Goal: Find specific page/section: Find specific page/section

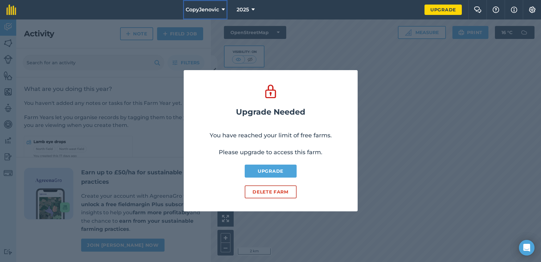
click at [205, 7] on span "CopyJenovic" at bounding box center [202, 10] width 33 height 8
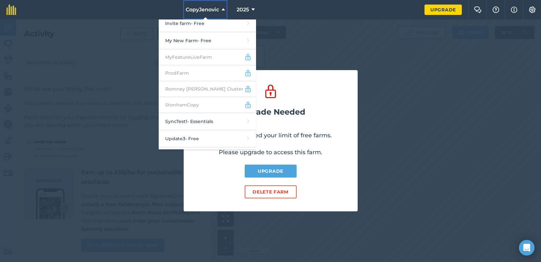
scroll to position [268, 0]
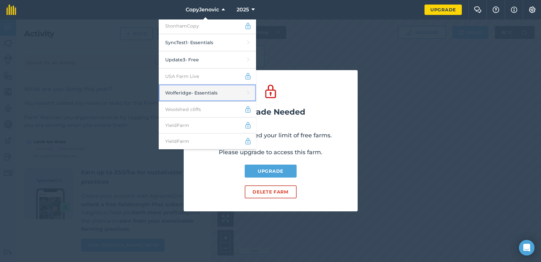
click at [204, 93] on link "Wolferidge - Essentials" at bounding box center [207, 92] width 97 height 17
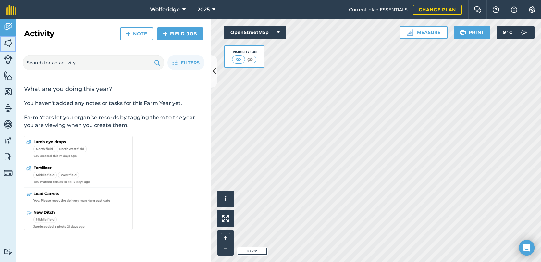
click at [7, 44] on img at bounding box center [8, 43] width 9 height 10
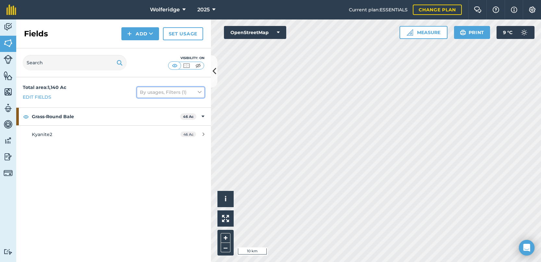
click at [177, 89] on button "By usages, Filters (1)" at bounding box center [171, 92] width 68 height 10
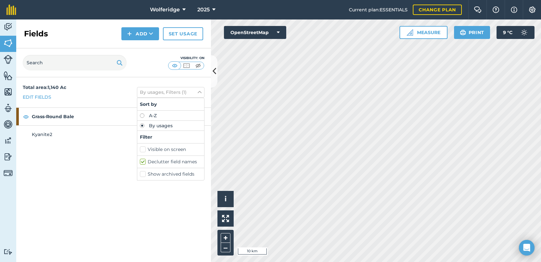
click at [150, 117] on label "A-Z" at bounding box center [171, 115] width 62 height 5
radio input "true"
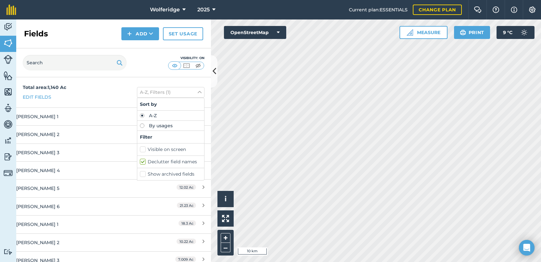
click at [156, 123] on label "By usages" at bounding box center [171, 125] width 62 height 5
radio input "true"
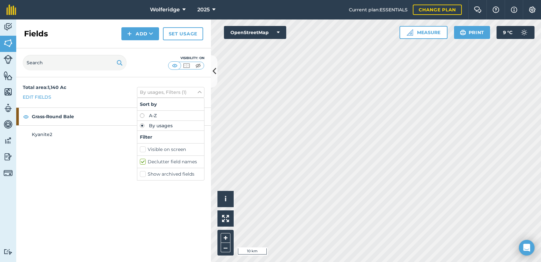
click at [68, 160] on div "Total area : 1,140 Ac Edit fields By usages, Filters (1) Sort by A-Z By usages …" at bounding box center [113, 169] width 195 height 185
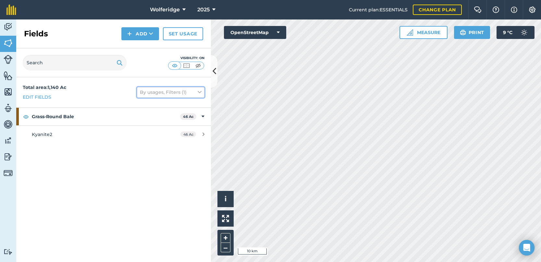
click at [158, 92] on button "By usages, Filters (1)" at bounding box center [171, 92] width 68 height 10
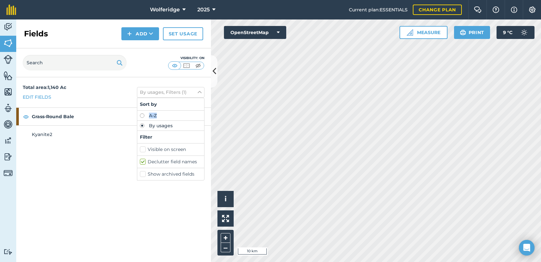
click at [163, 113] on label "A-Z" at bounding box center [171, 115] width 62 height 5
click at [146, 114] on label "A-Z" at bounding box center [171, 115] width 62 height 5
radio input "true"
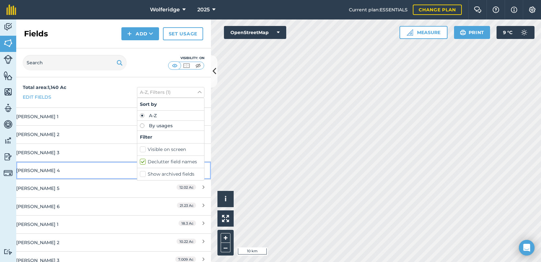
click at [104, 165] on div "[PERSON_NAME] 4" at bounding box center [79, 171] width 126 height 18
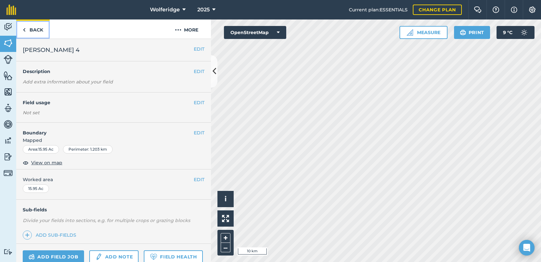
click at [20, 26] on link "Back" at bounding box center [32, 28] width 33 height 19
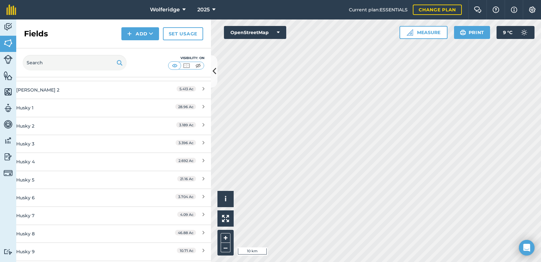
scroll to position [522, 0]
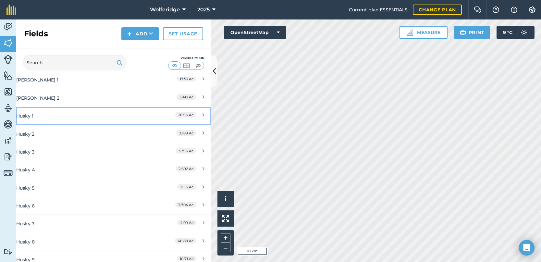
click at [67, 119] on div "Husky 1" at bounding box center [79, 116] width 126 height 18
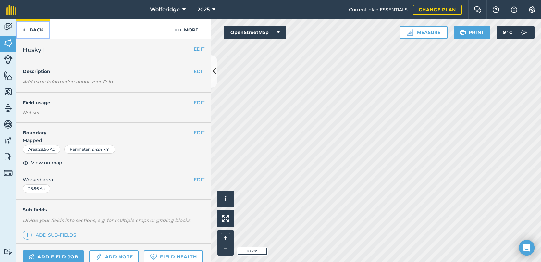
click at [26, 27] on link "Back" at bounding box center [32, 28] width 33 height 19
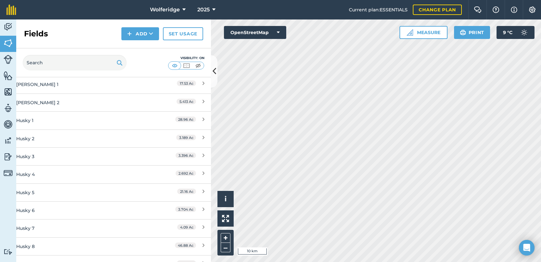
scroll to position [721, 0]
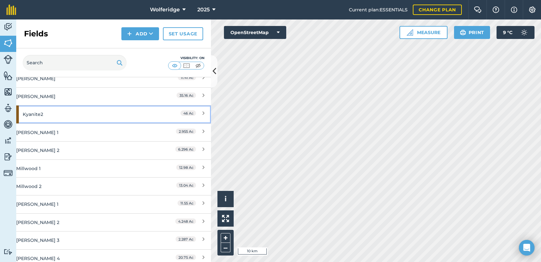
click at [109, 118] on div "Kyanite2" at bounding box center [86, 115] width 126 height 18
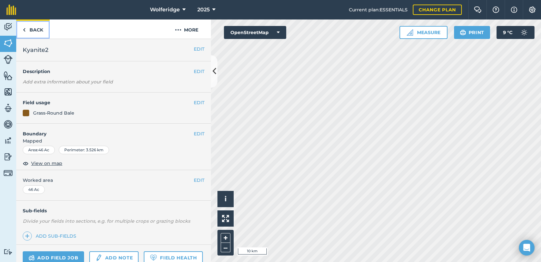
click at [36, 30] on link "Back" at bounding box center [32, 28] width 33 height 19
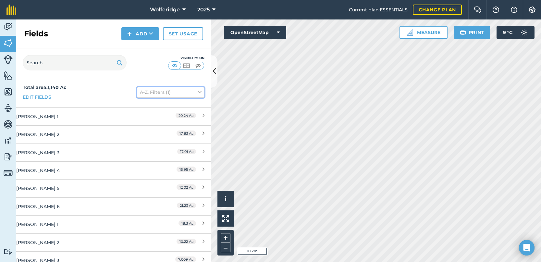
click at [174, 93] on button "A-Z, Filters (1)" at bounding box center [171, 92] width 68 height 10
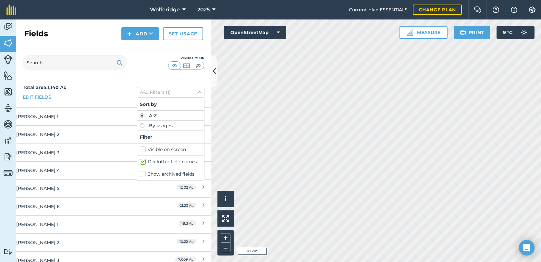
click at [158, 124] on label "By usages" at bounding box center [171, 125] width 62 height 5
radio input "true"
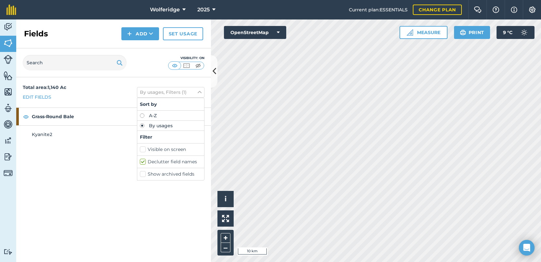
click at [106, 91] on div "Total area : 1,140 Ac Edit fields By usages, Filters (1) Sort by A-Z By usages …" at bounding box center [113, 92] width 195 height 30
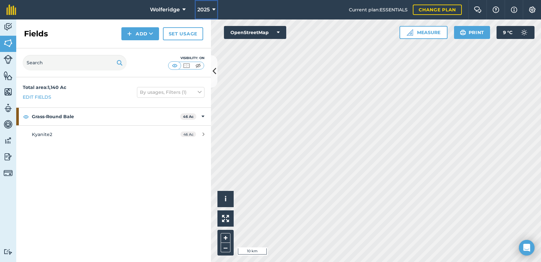
click at [214, 9] on icon at bounding box center [213, 10] width 3 height 8
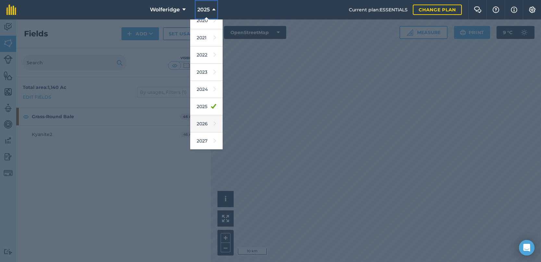
scroll to position [59, 0]
click at [206, 87] on link "2024" at bounding box center [206, 89] width 32 height 17
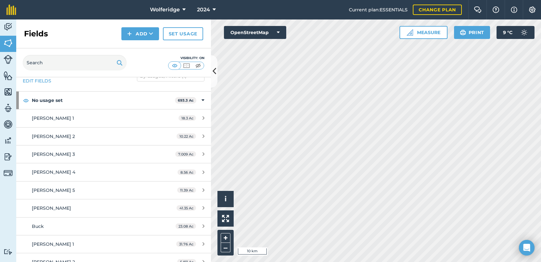
scroll to position [0, 0]
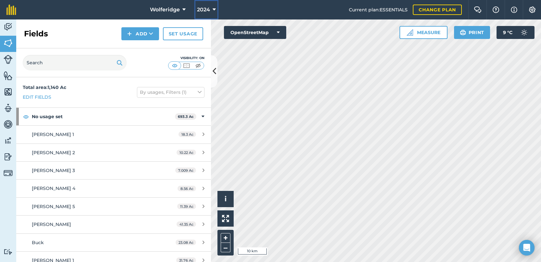
click at [208, 8] on span "2024" at bounding box center [203, 10] width 13 height 8
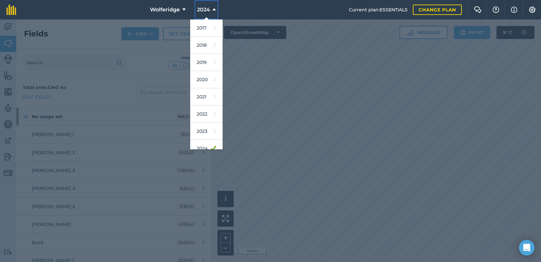
click at [208, 8] on span "2024" at bounding box center [203, 10] width 13 height 8
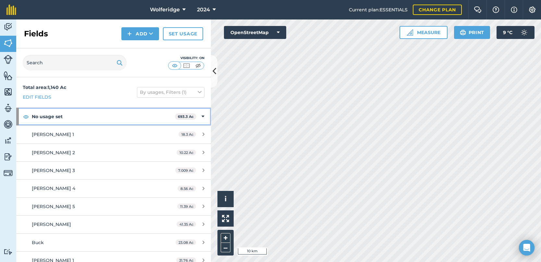
click at [202, 117] on icon at bounding box center [203, 116] width 3 height 7
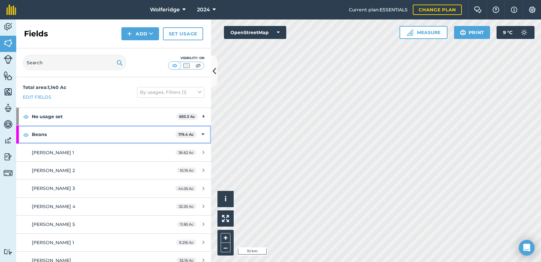
click at [202, 131] on icon at bounding box center [203, 134] width 3 height 7
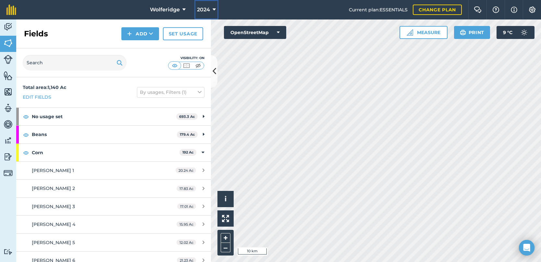
drag, startPoint x: 211, startPoint y: 10, endPoint x: 212, endPoint y: 14, distance: 3.7
click at [213, 10] on icon at bounding box center [214, 10] width 3 height 8
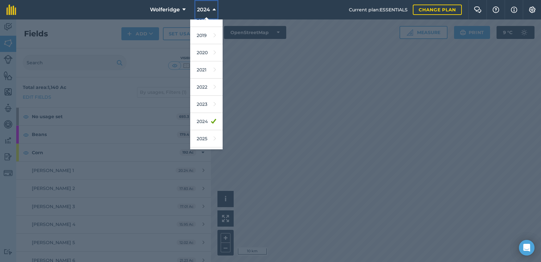
scroll to position [59, 0]
click at [203, 105] on link "2025" at bounding box center [206, 106] width 32 height 17
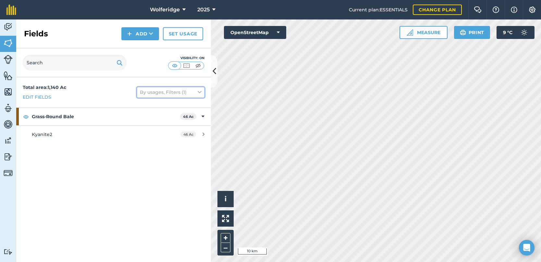
click at [176, 94] on button "By usages, Filters (1)" at bounding box center [171, 92] width 68 height 10
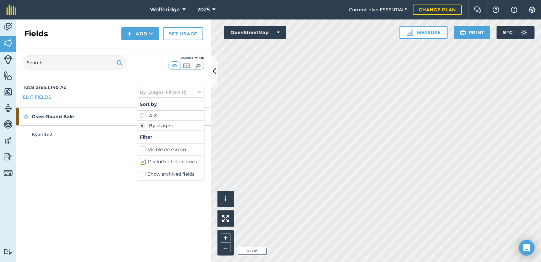
click at [150, 118] on label "A-Z" at bounding box center [171, 115] width 62 height 5
radio input "true"
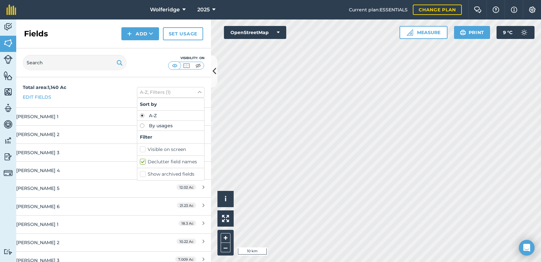
click at [105, 91] on div "Total area : 1,140 Ac Edit fields A-Z, Filters (1) Sort by A-Z By usages Filter…" at bounding box center [113, 92] width 195 height 30
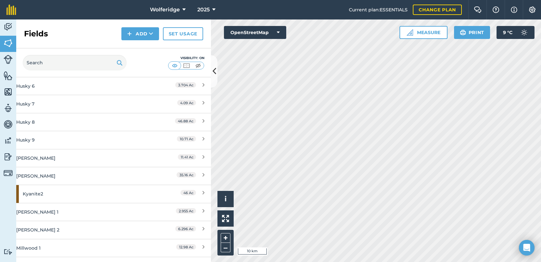
scroll to position [640, 0]
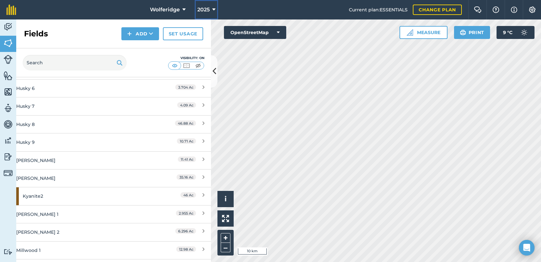
click at [209, 11] on button "2025" at bounding box center [206, 9] width 23 height 19
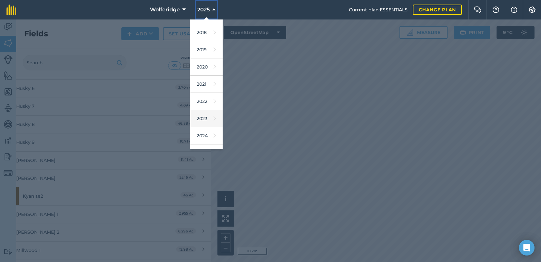
scroll to position [57, 0]
click at [207, 124] on link "2026" at bounding box center [206, 126] width 32 height 17
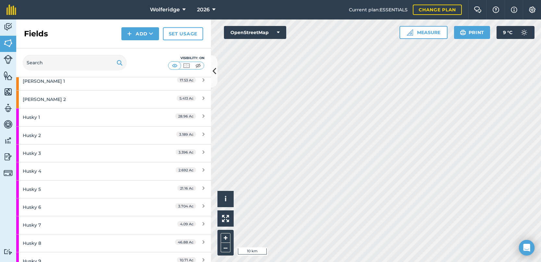
scroll to position [530, 0]
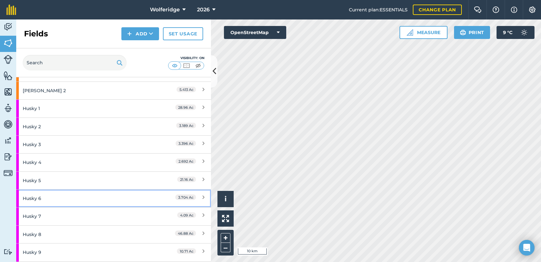
click at [125, 198] on div "Husky 6" at bounding box center [86, 199] width 126 height 18
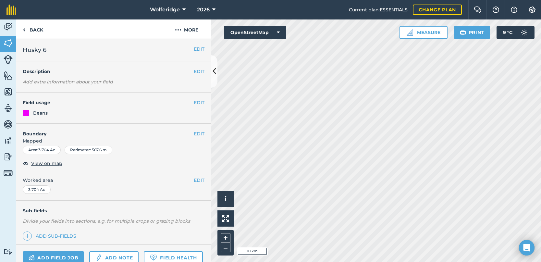
click at [25, 112] on div at bounding box center [26, 113] width 6 height 6
click at [36, 112] on div "Beans" at bounding box center [40, 112] width 15 height 7
click at [194, 101] on button "EDIT" at bounding box center [199, 102] width 11 height 7
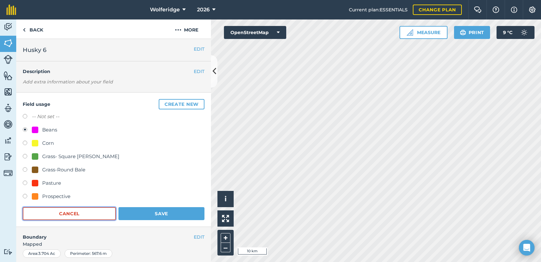
click at [73, 214] on button "Cancel" at bounding box center [69, 213] width 93 height 13
